Goal: Task Accomplishment & Management: Use online tool/utility

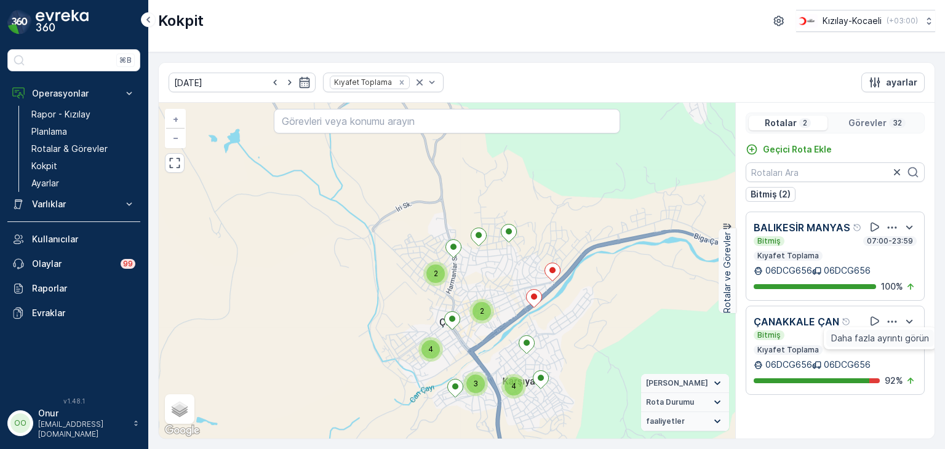
click at [886, 340] on span "Daha fazla ayrıntı görün" at bounding box center [880, 338] width 98 height 12
click at [894, 319] on icon "button" at bounding box center [892, 322] width 12 height 12
click at [881, 335] on span "Daha fazla ayrıntı görün" at bounding box center [880, 338] width 98 height 12
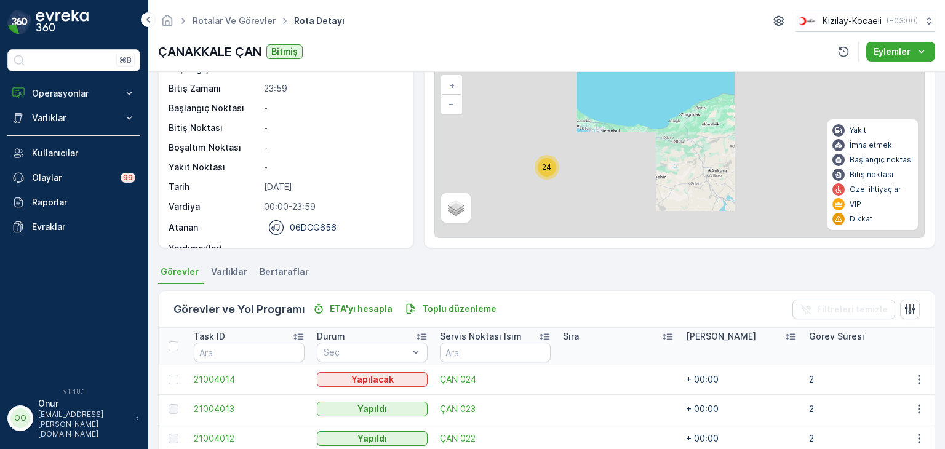
scroll to position [185, 0]
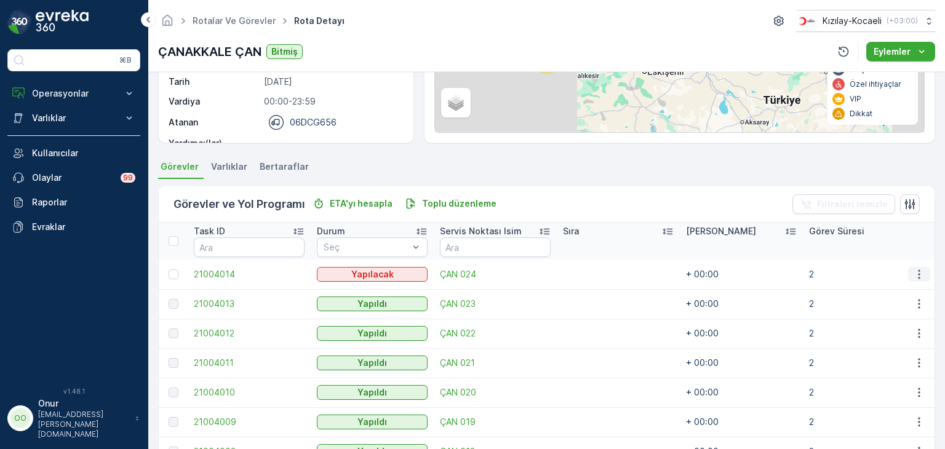
click at [919, 274] on icon "button" at bounding box center [919, 274] width 12 height 12
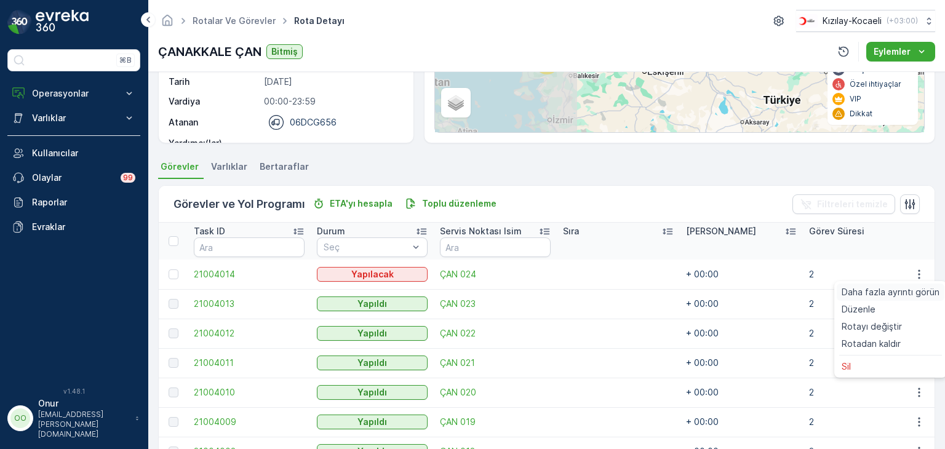
click at [893, 291] on span "Daha fazla ayrıntı görün" at bounding box center [891, 292] width 98 height 12
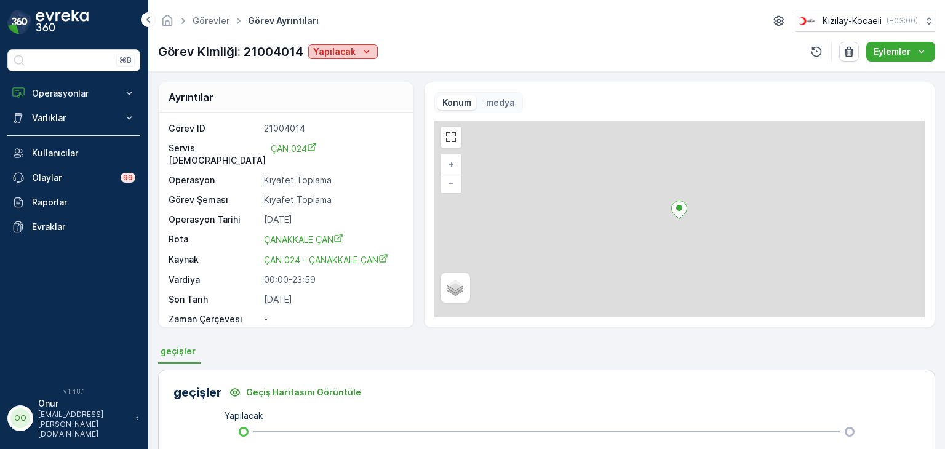
click at [365, 52] on icon "Yapılacak" at bounding box center [367, 51] width 6 height 3
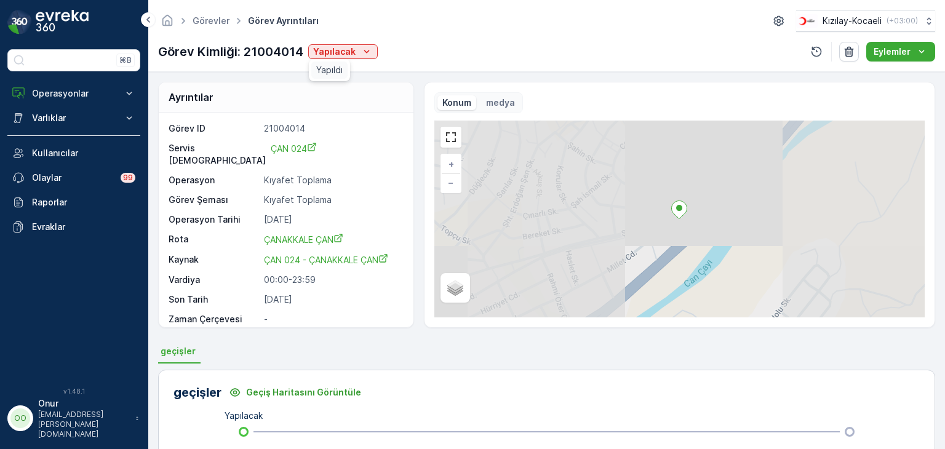
click at [340, 73] on span "Yapıldı" at bounding box center [329, 70] width 26 height 12
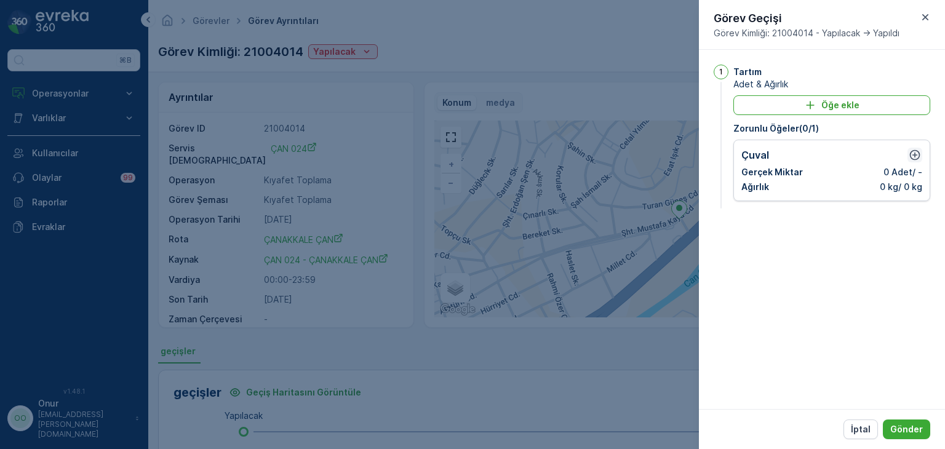
click at [912, 158] on icon "button" at bounding box center [915, 155] width 10 height 10
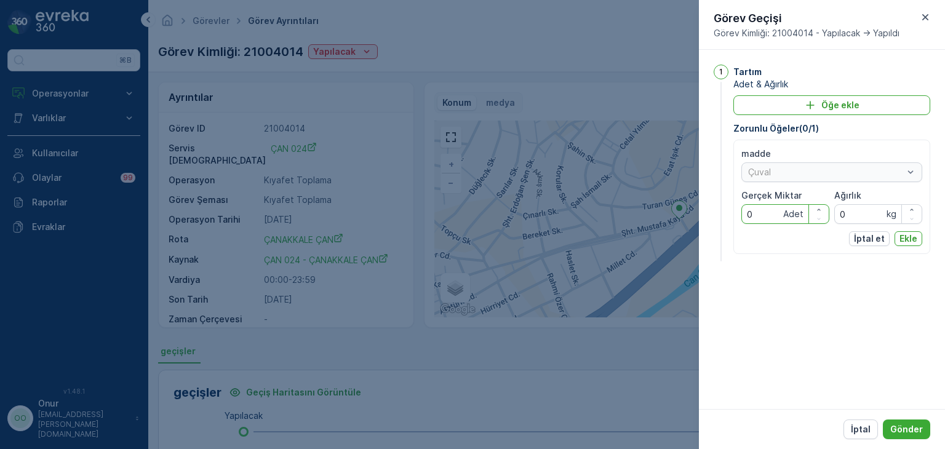
drag, startPoint x: 762, startPoint y: 217, endPoint x: 722, endPoint y: 213, distance: 39.6
click at [722, 213] on div "1 Tartım Adet & Ağırlık Öğe ekle Zorunlu Öğeler ( 0 / 1 ) madde Çuval Gerçek Mi…" at bounding box center [822, 164] width 217 height 199
type Miktar "3"
drag, startPoint x: 862, startPoint y: 211, endPoint x: 777, endPoint y: 223, distance: 85.7
click at [777, 223] on div "madde Çuval Gerçek Miktar 3 Adet Ağırlık 0 kg" at bounding box center [831, 186] width 181 height 76
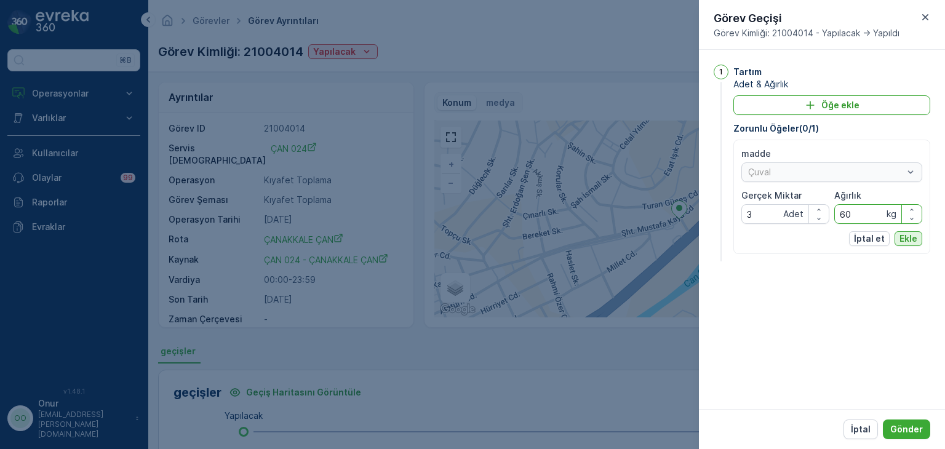
type input "60"
click at [905, 234] on p "Ekle" at bounding box center [909, 239] width 18 height 12
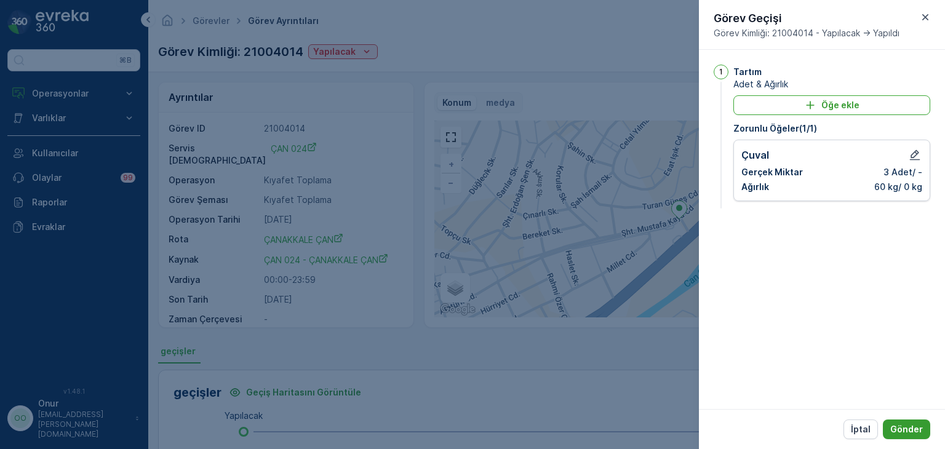
click at [913, 429] on p "Gönder" at bounding box center [906, 429] width 33 height 12
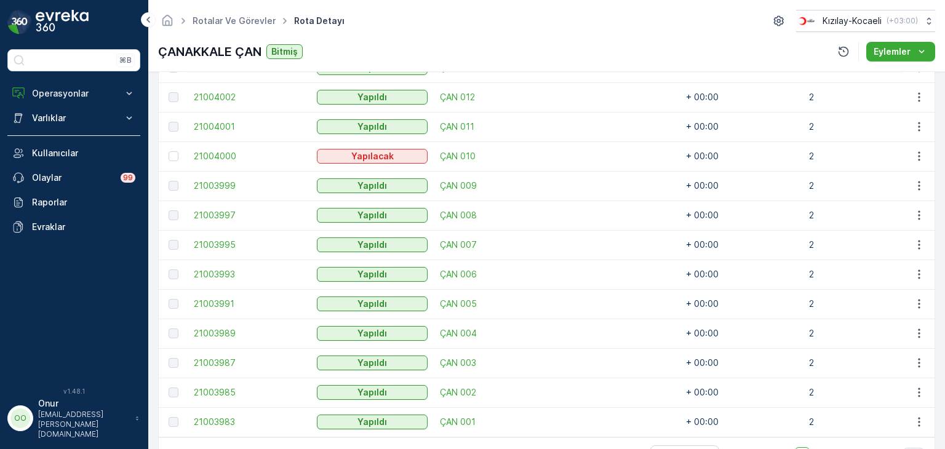
scroll to position [637, 0]
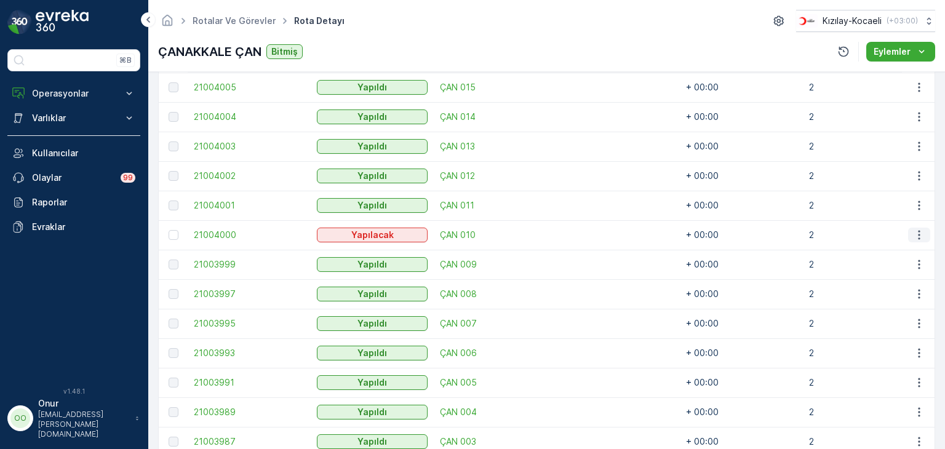
click at [913, 233] on icon "button" at bounding box center [919, 235] width 12 height 12
click at [903, 244] on div "Daha fazla ayrıntı görün" at bounding box center [891, 252] width 108 height 17
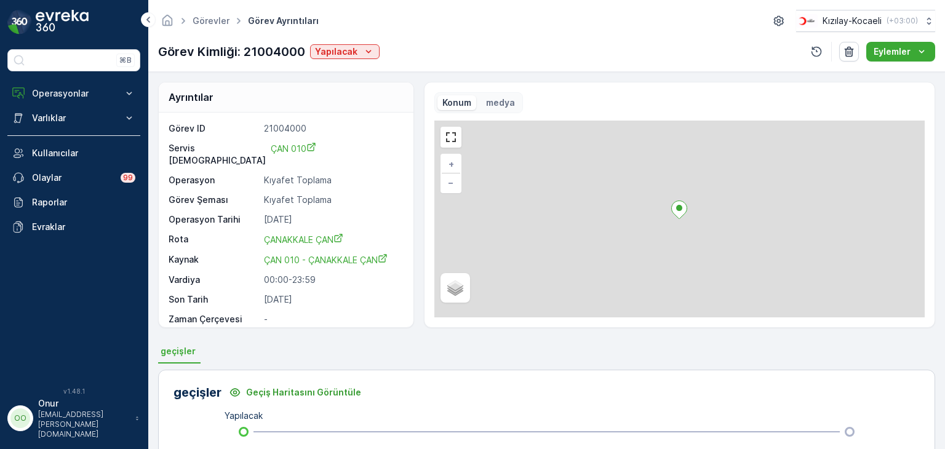
click at [361, 43] on div "Görev Kimliği: 21004000 Yapılacak" at bounding box center [269, 51] width 222 height 18
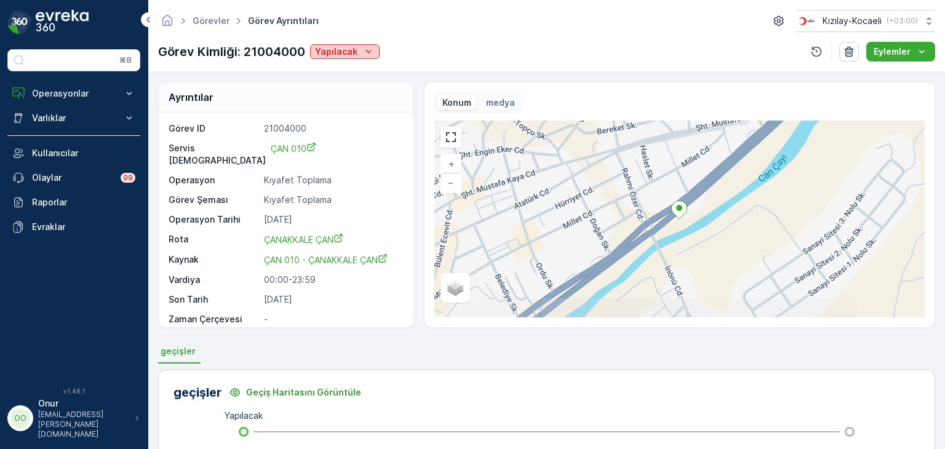
click at [364, 53] on icon "Yapılacak" at bounding box center [368, 52] width 12 height 12
click at [340, 72] on span "Yapıldı" at bounding box center [332, 70] width 26 height 12
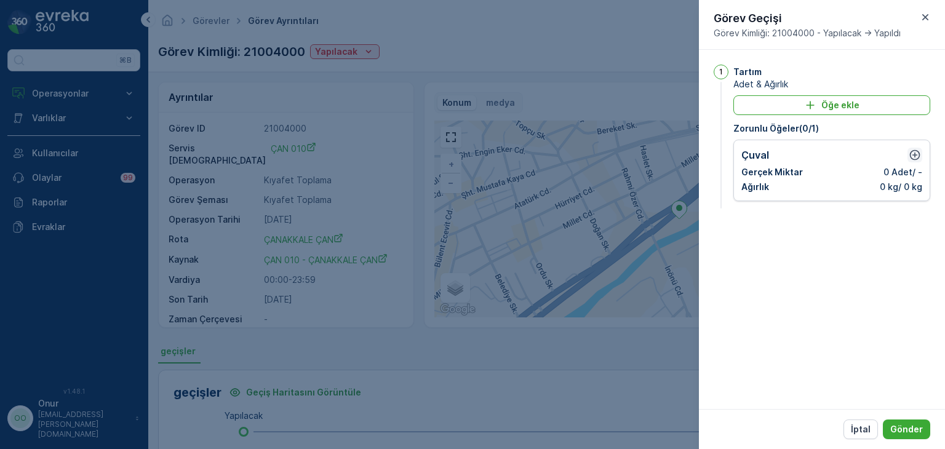
click at [910, 155] on icon "button" at bounding box center [915, 155] width 10 height 10
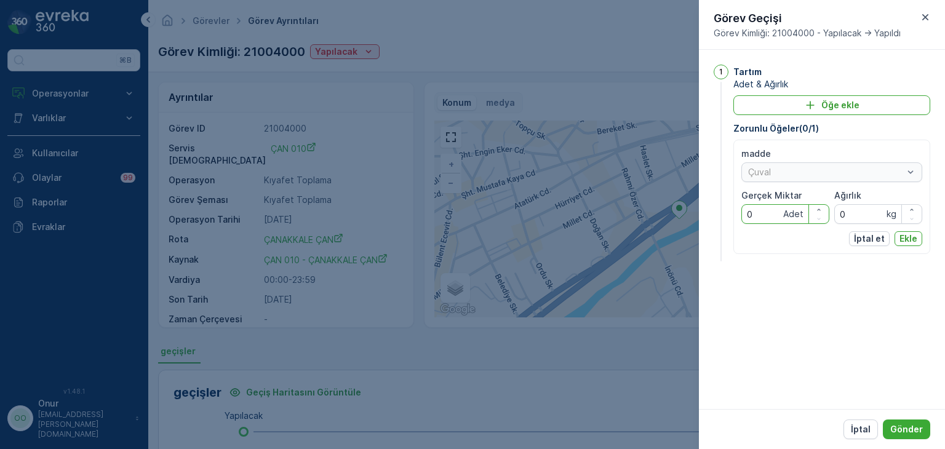
drag, startPoint x: 770, startPoint y: 217, endPoint x: 738, endPoint y: 216, distance: 32.0
click at [738, 216] on div "madde Çuval Gerçek Miktar 0 Adet Ağırlık 0 kg İptal et Ekle" at bounding box center [831, 197] width 197 height 114
type Miktar "3"
drag, startPoint x: 853, startPoint y: 208, endPoint x: 825, endPoint y: 215, distance: 28.5
click at [825, 215] on div "madde Çuval Gerçek Miktar 3 Adet Ağırlık 0 kg" at bounding box center [831, 186] width 181 height 76
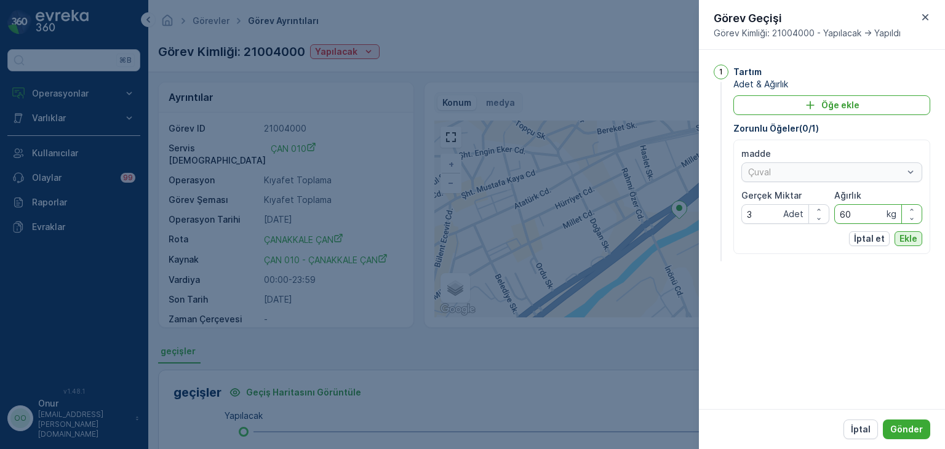
type input "60"
click at [913, 242] on p "Ekle" at bounding box center [909, 239] width 18 height 12
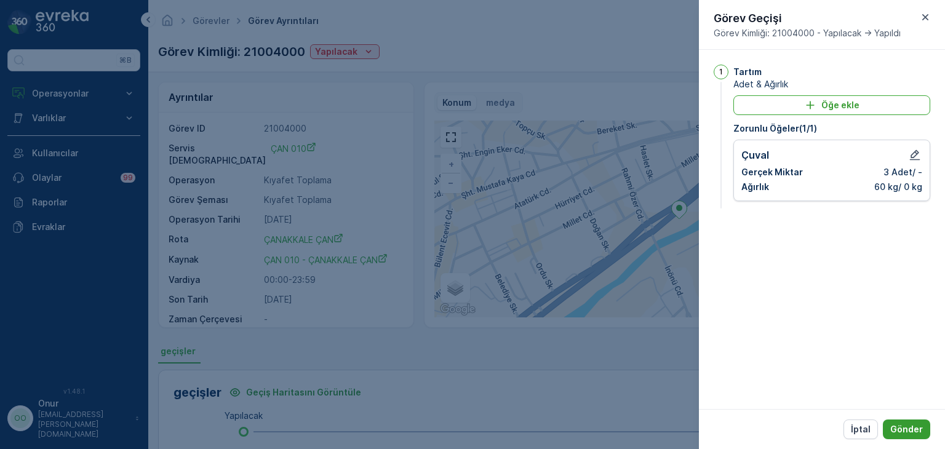
click at [917, 430] on p "Gönder" at bounding box center [906, 429] width 33 height 12
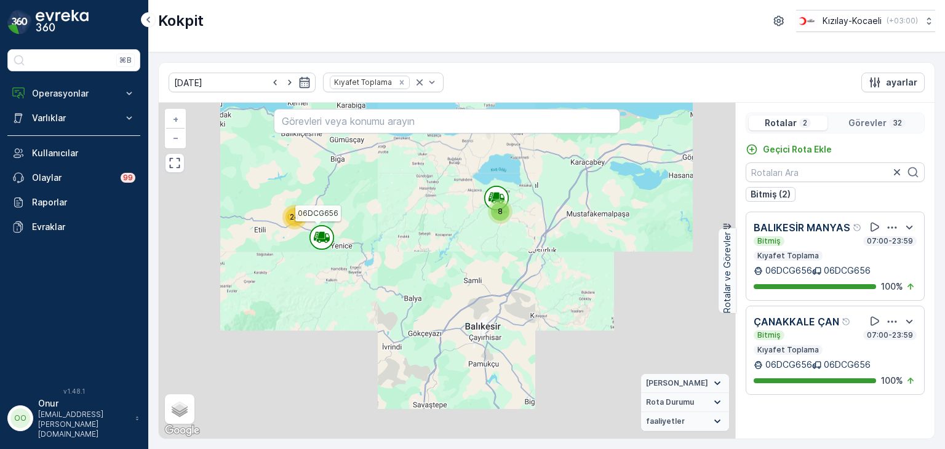
drag, startPoint x: 313, startPoint y: 256, endPoint x: 338, endPoint y: 203, distance: 58.9
click at [334, 225] on icon at bounding box center [322, 237] width 25 height 25
